Goal: Information Seeking & Learning: Learn about a topic

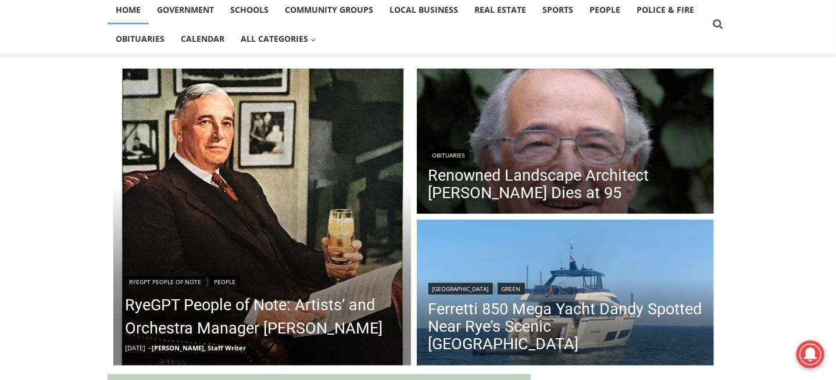
scroll to position [257, 0]
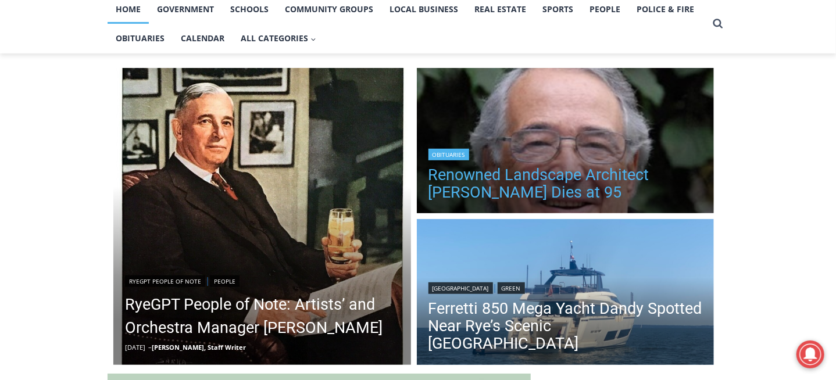
click at [521, 176] on link "Renowned Landscape Architect [PERSON_NAME] Dies at 95" at bounding box center [565, 183] width 274 height 35
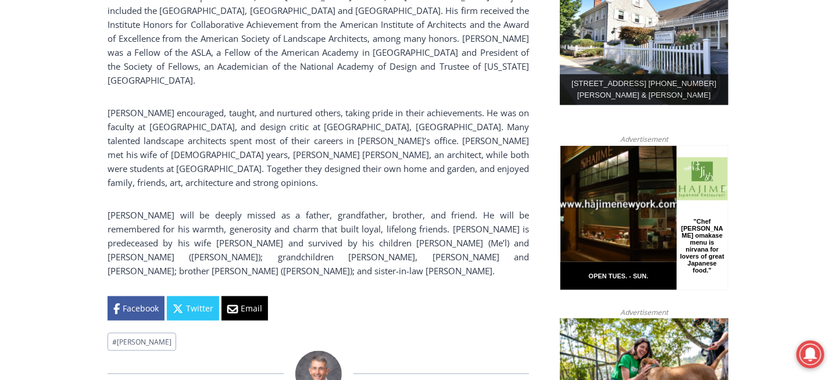
scroll to position [676, 0]
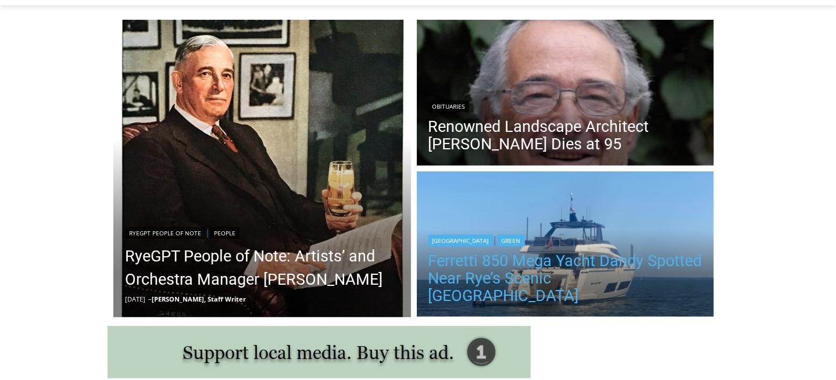
click at [576, 276] on link "Ferretti 850 Mega Yacht Dandy Spotted Near Rye’s Scenic [GEOGRAPHIC_DATA]" at bounding box center [565, 278] width 274 height 52
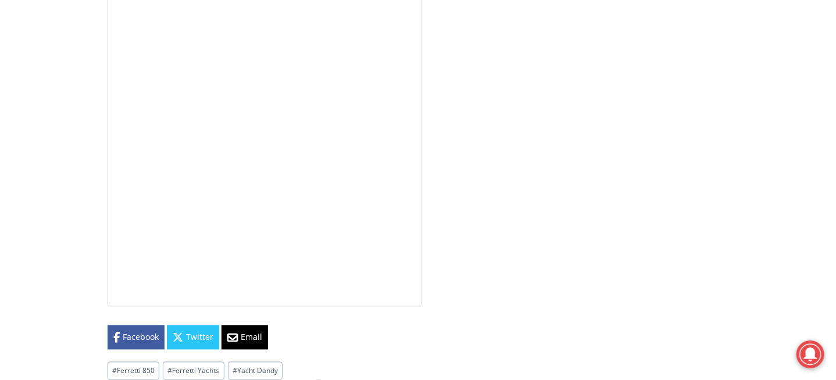
scroll to position [2948, 0]
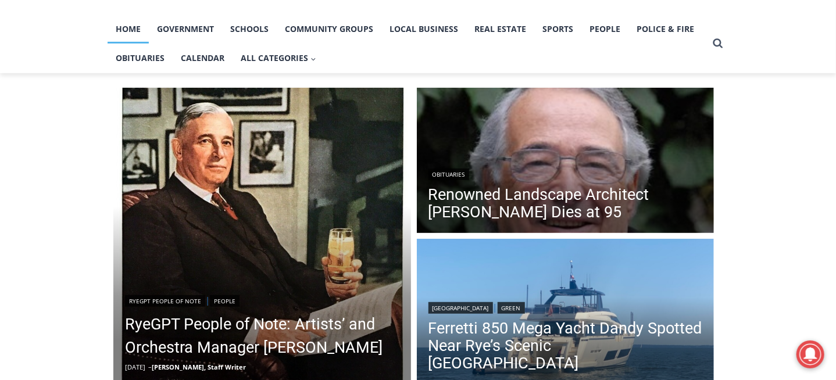
scroll to position [102, 0]
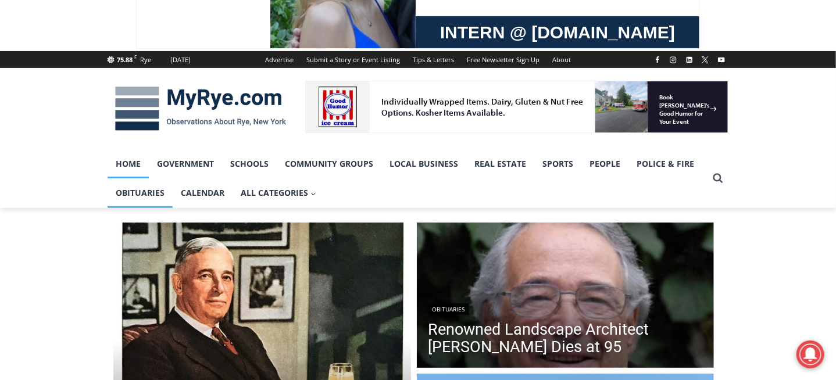
click at [136, 191] on link "Obituaries" at bounding box center [140, 192] width 65 height 29
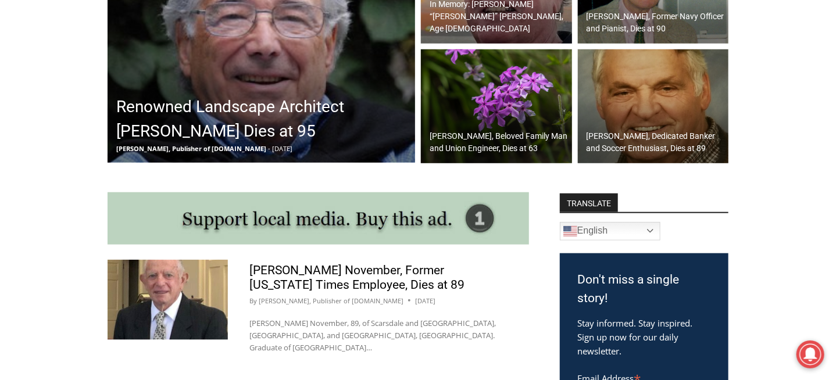
scroll to position [456, 0]
